Goal: Navigation & Orientation: Find specific page/section

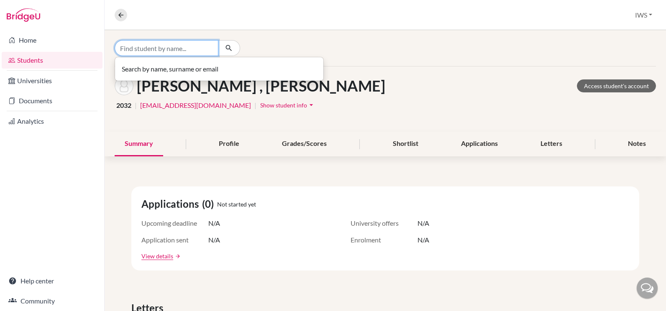
click at [184, 48] on input "Find student by name..." at bounding box center [167, 48] width 104 height 16
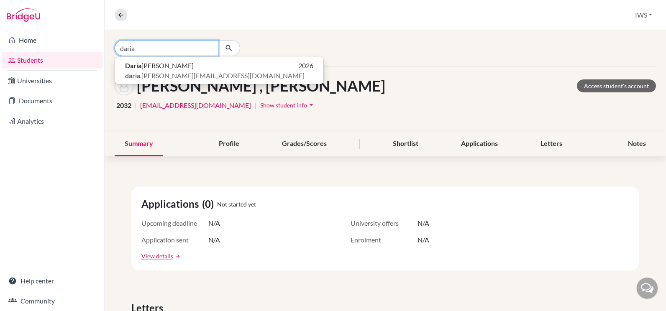
type input "daria"
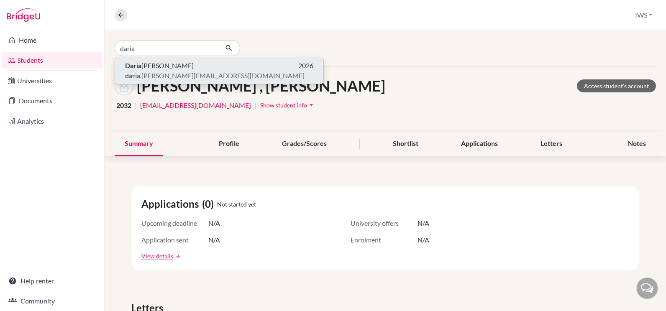
click button "Daria Dmitriyeva 2026 daria .dmitriyeva@iwschool.co.uk" at bounding box center [219, 70] width 208 height 27
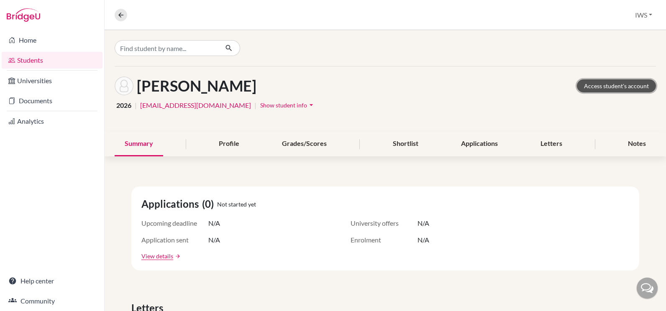
click at [602, 87] on link "Access student's account" at bounding box center [616, 85] width 79 height 13
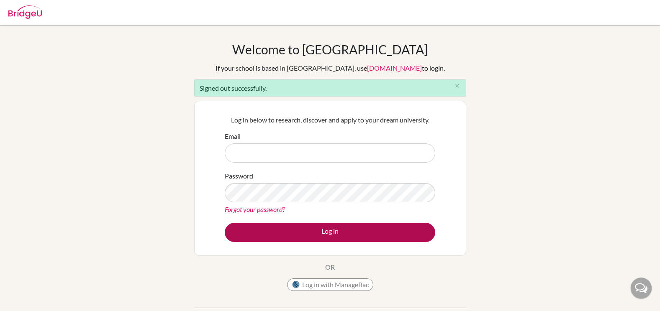
type input "success@iwschool.co.uk"
click at [346, 233] on button "Log in" at bounding box center [330, 232] width 210 height 19
type input "success@iwschool.co.uk"
click at [305, 230] on button "Log in" at bounding box center [330, 232] width 210 height 19
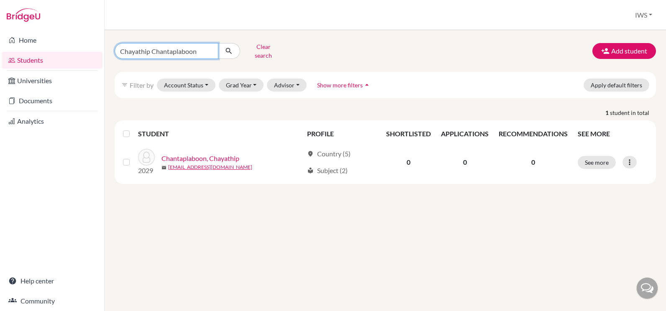
click at [215, 45] on input "Chayathip Chantaplaboon" at bounding box center [167, 51] width 104 height 16
click at [210, 48] on input "Chayathip Chantaplaboon" at bounding box center [167, 51] width 104 height 16
paste input "Elizaveta Evdokimova"
drag, startPoint x: 199, startPoint y: 49, endPoint x: 146, endPoint y: 50, distance: 52.7
click at [146, 50] on input "Elizaveta Evdokimova" at bounding box center [167, 51] width 104 height 16
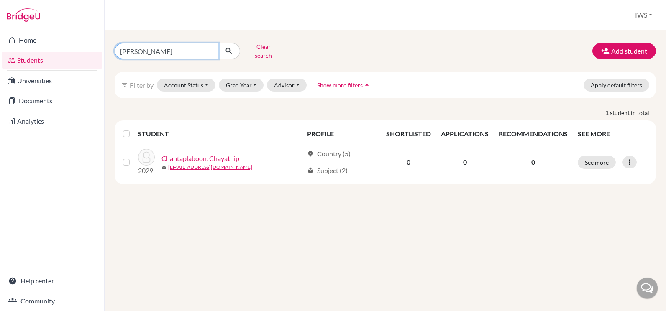
type input "[PERSON_NAME]"
click button "submit" at bounding box center [229, 51] width 22 height 16
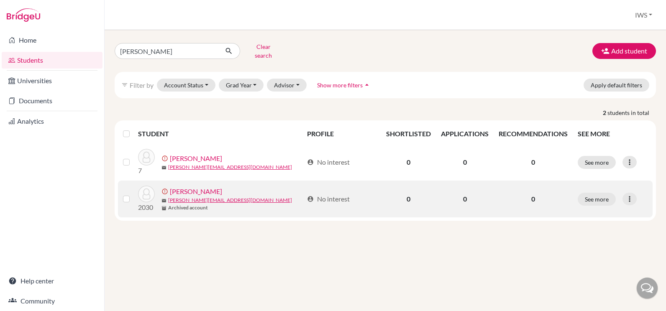
click at [220, 187] on link "Evdokimova, Elizaveta" at bounding box center [196, 192] width 52 height 10
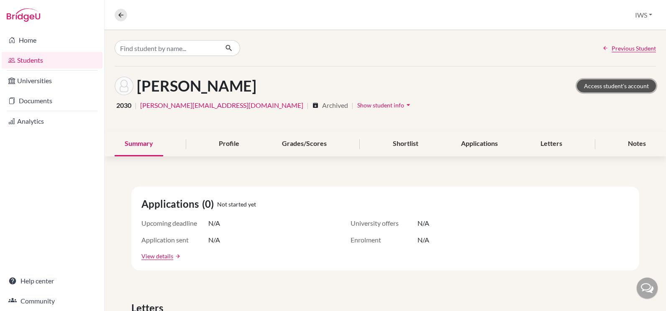
click at [635, 87] on link "Access student's account" at bounding box center [616, 85] width 79 height 13
click at [118, 17] on icon at bounding box center [121, 15] width 8 height 8
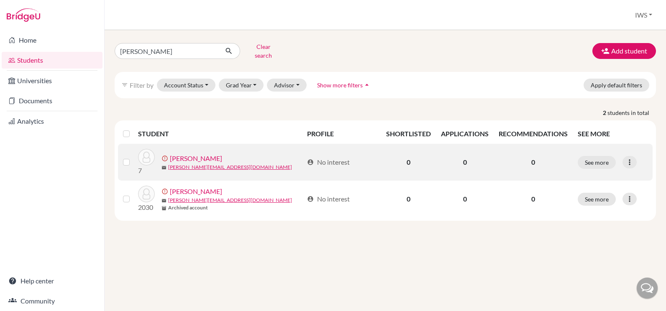
click at [221, 154] on link "[PERSON_NAME]" at bounding box center [196, 159] width 52 height 10
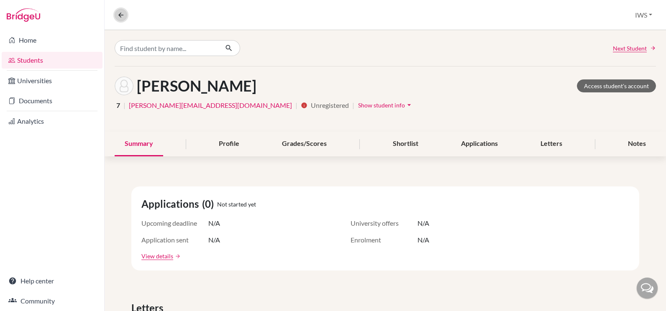
click at [120, 14] on icon at bounding box center [121, 15] width 8 height 8
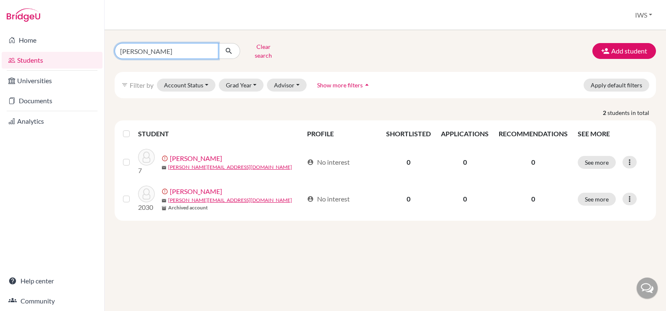
click at [150, 49] on input "Elizaveta" at bounding box center [167, 51] width 104 height 16
click at [209, 46] on input "Elizaveta" at bounding box center [167, 51] width 104 height 16
type input "hamza"
click button "submit" at bounding box center [229, 51] width 22 height 16
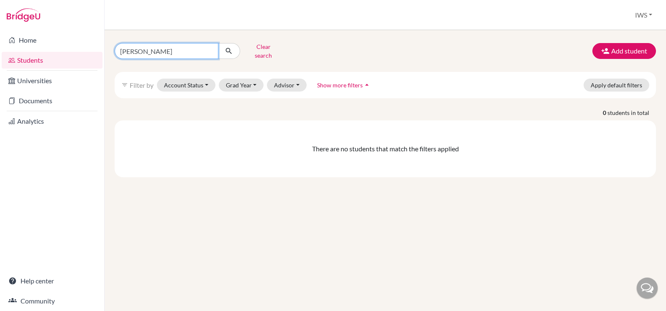
click at [174, 46] on input "hamza" at bounding box center [167, 51] width 104 height 16
type input "h"
type input "asaf"
click button "submit" at bounding box center [229, 51] width 22 height 16
click at [192, 51] on input "asaf" at bounding box center [167, 51] width 104 height 16
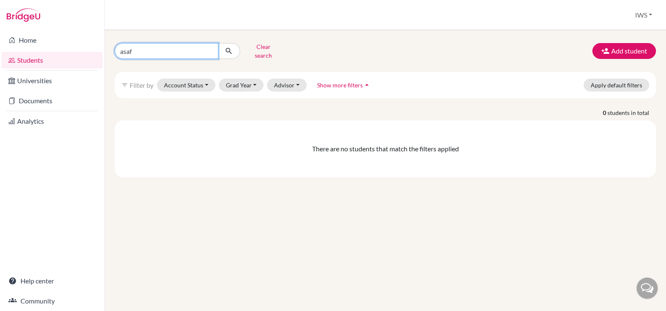
drag, startPoint x: 122, startPoint y: 52, endPoint x: 96, endPoint y: 52, distance: 25.9
click at [96, 52] on div "Home Students Universities Documents Analytics Help center Community Students o…" at bounding box center [333, 155] width 666 height 311
type input "mehmet"
click button "submit" at bounding box center [229, 51] width 22 height 16
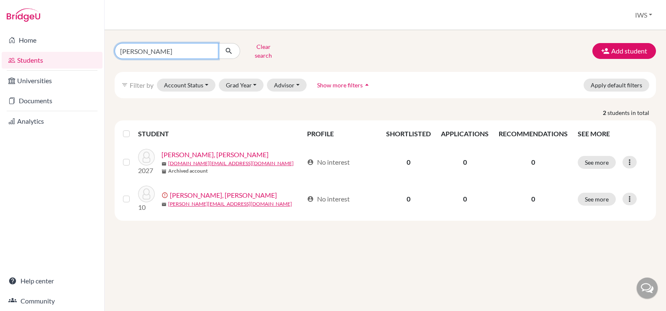
drag, startPoint x: 161, startPoint y: 51, endPoint x: 103, endPoint y: 48, distance: 57.4
click at [103, 48] on div "Home Students Universities Documents Analytics Help center Community Students o…" at bounding box center [333, 155] width 666 height 311
type input "asaf"
click button "submit" at bounding box center [229, 51] width 22 height 16
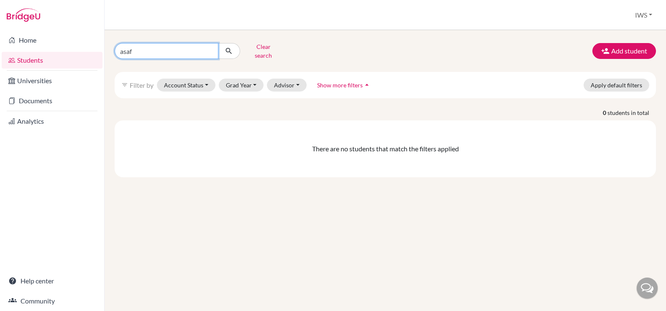
drag, startPoint x: 178, startPoint y: 43, endPoint x: 113, endPoint y: 49, distance: 66.0
click at [113, 49] on div "asaf Clear search" at bounding box center [200, 51] width 184 height 22
type input "jeyhun"
click button "submit" at bounding box center [229, 51] width 22 height 16
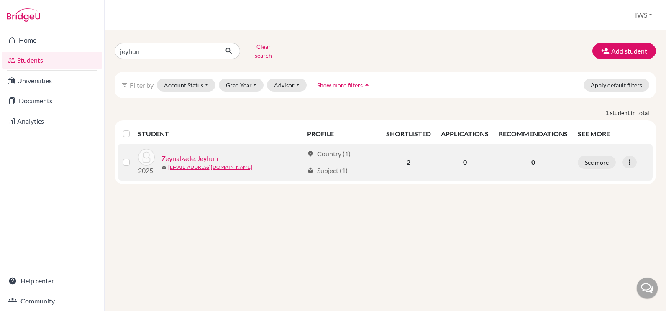
click at [186, 154] on link "Zeynalzade, Jeyhun" at bounding box center [189, 159] width 56 height 10
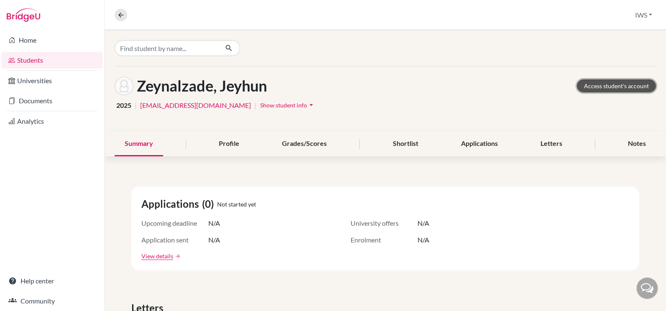
click at [602, 85] on link "Access student's account" at bounding box center [616, 85] width 79 height 13
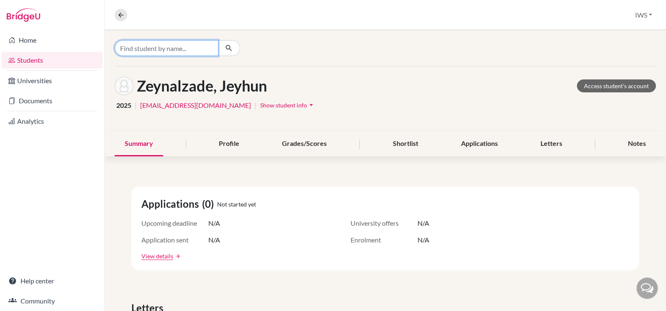
click at [155, 44] on input "Find student by name..." at bounding box center [167, 48] width 104 height 16
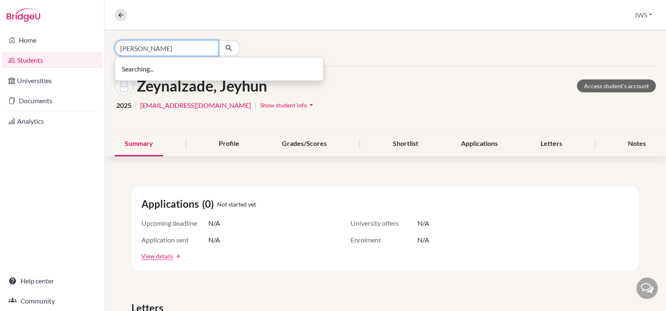
type input "[PERSON_NAME]"
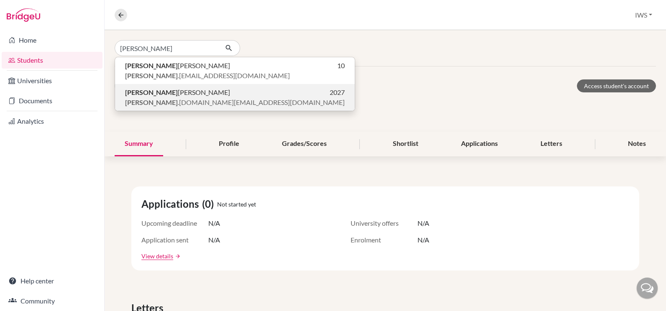
click at [178, 97] on span "Mehmet Akif Aykol" at bounding box center [177, 92] width 105 height 10
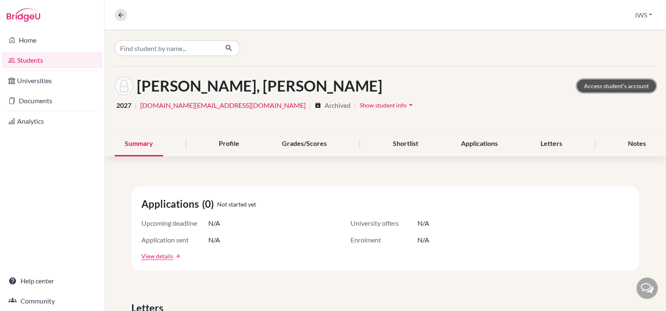
click at [619, 86] on link "Access student's account" at bounding box center [616, 85] width 79 height 13
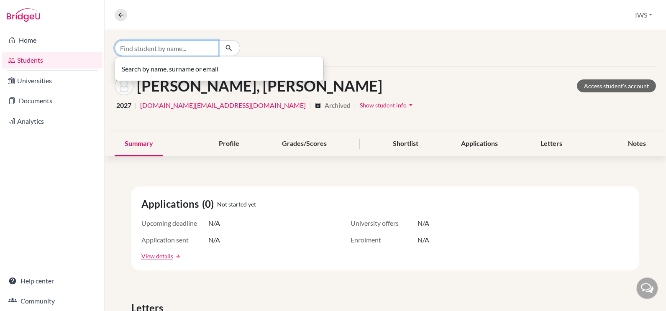
click at [187, 49] on input "Find student by name..." at bounding box center [167, 48] width 104 height 16
type input "omar"
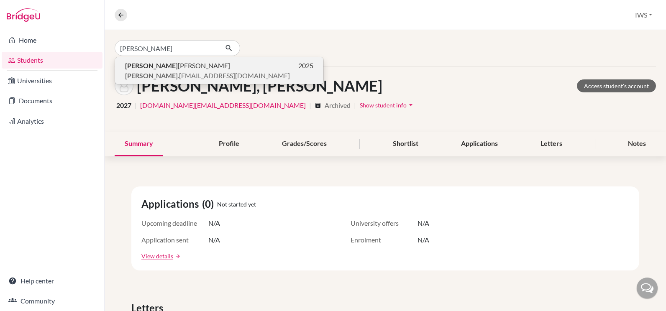
click at [192, 67] on span "Omar Ramin Mommadli" at bounding box center [177, 66] width 105 height 10
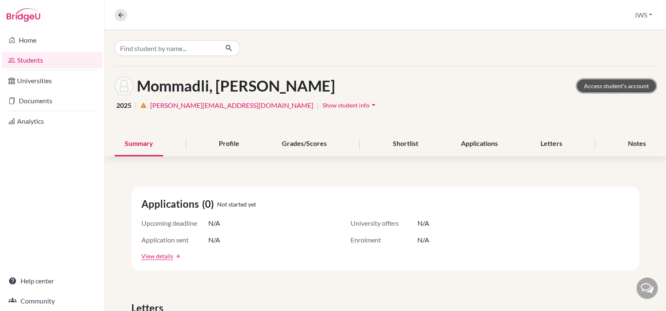
click at [603, 86] on link "Access student's account" at bounding box center [616, 85] width 79 height 13
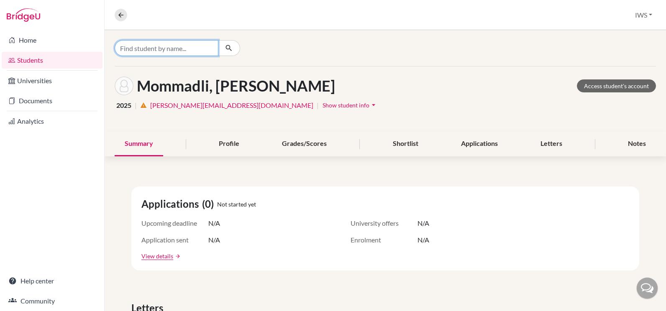
click at [168, 45] on input "Find student by name..." at bounding box center [167, 48] width 104 height 16
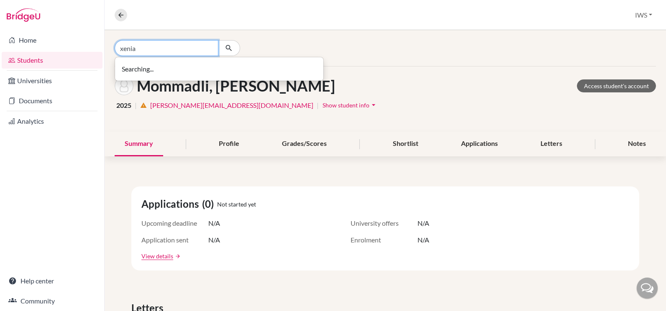
type input "xenia"
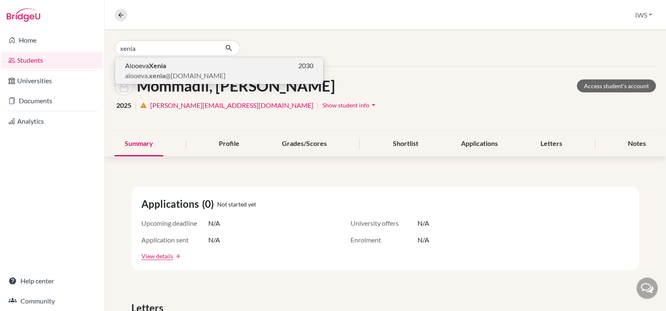
click at [168, 67] on p "Alooeva Xenia 2030" at bounding box center [219, 66] width 188 height 10
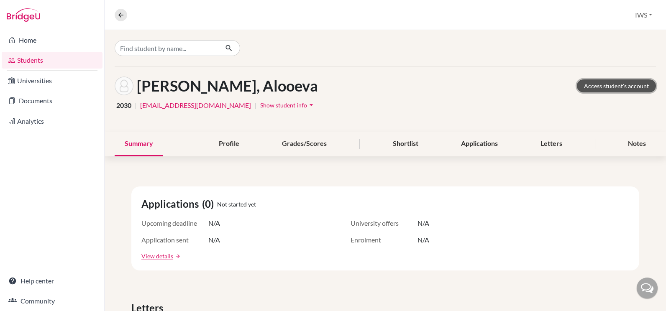
click at [587, 90] on link "Access student's account" at bounding box center [616, 85] width 79 height 13
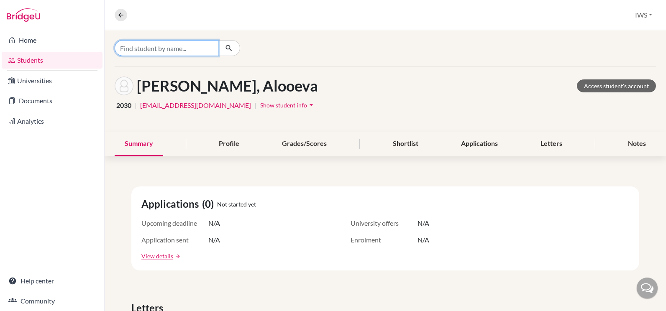
click at [174, 52] on input "Find student by name..." at bounding box center [167, 48] width 104 height 16
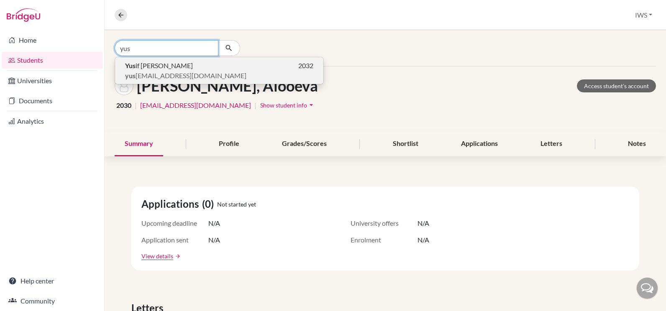
type input "yus"
click at [183, 67] on p "Yus if Ildirimzade 2032" at bounding box center [219, 66] width 188 height 10
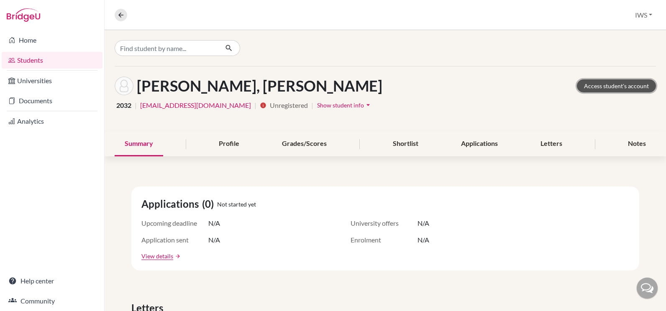
click at [592, 88] on link "Access student's account" at bounding box center [616, 85] width 79 height 13
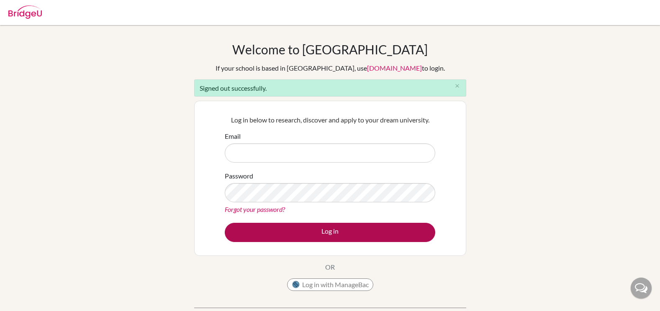
type input "success@iwschool.co.uk"
click at [272, 231] on button "Log in" at bounding box center [330, 232] width 210 height 19
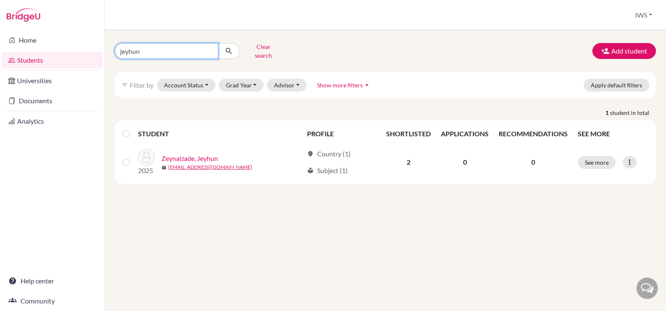
click at [158, 50] on input "jeyhun" at bounding box center [167, 51] width 104 height 16
type input "j"
type input "akin"
click button "submit" at bounding box center [229, 51] width 22 height 16
